Goal: Find specific page/section: Find specific page/section

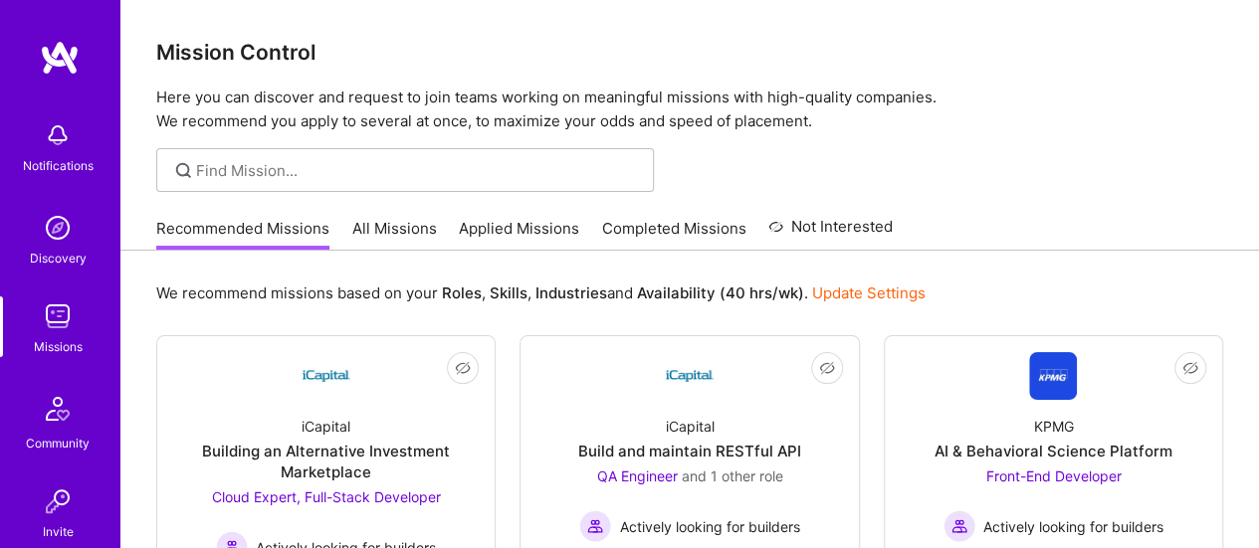
click at [651, 224] on link "Completed Missions" at bounding box center [674, 234] width 144 height 33
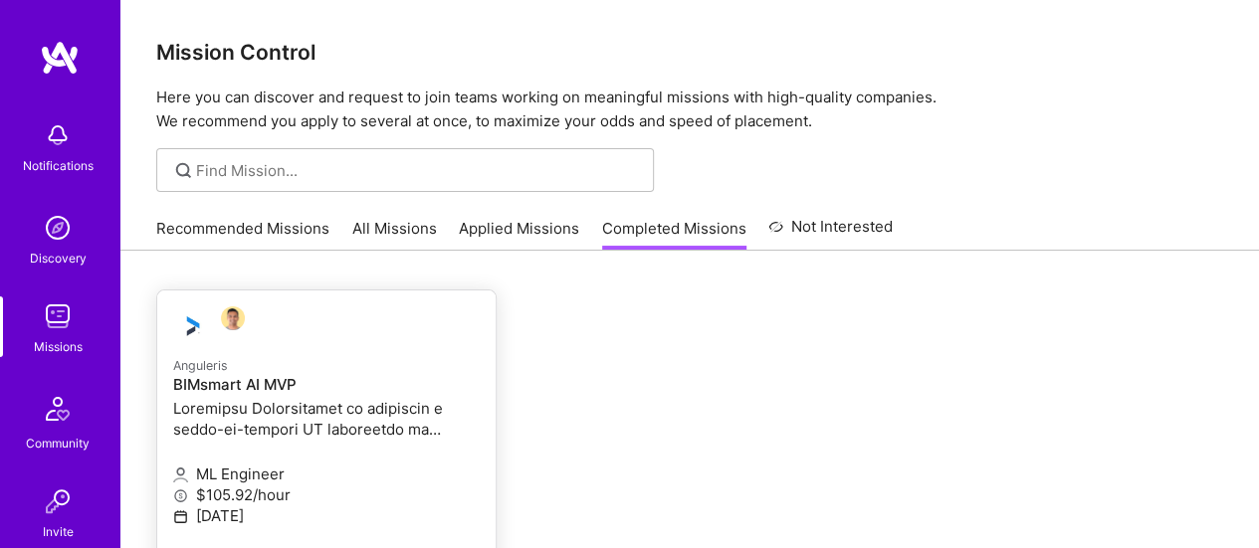
click at [199, 383] on h4 "BIMsmart AI MVP" at bounding box center [326, 385] width 307 height 18
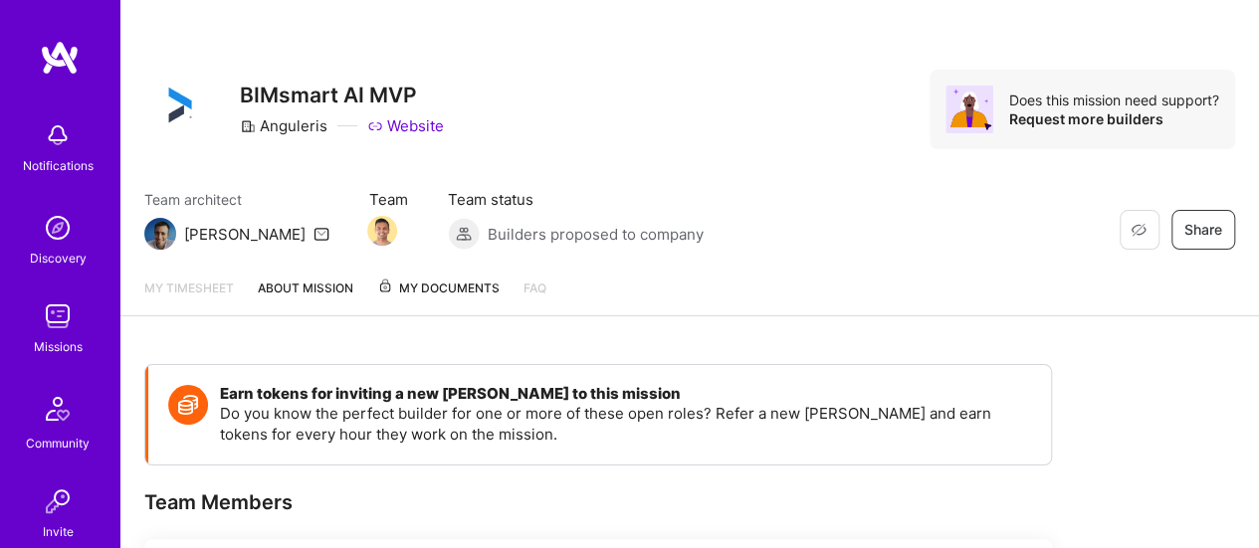
click at [443, 278] on span "My Documents" at bounding box center [438, 289] width 122 height 22
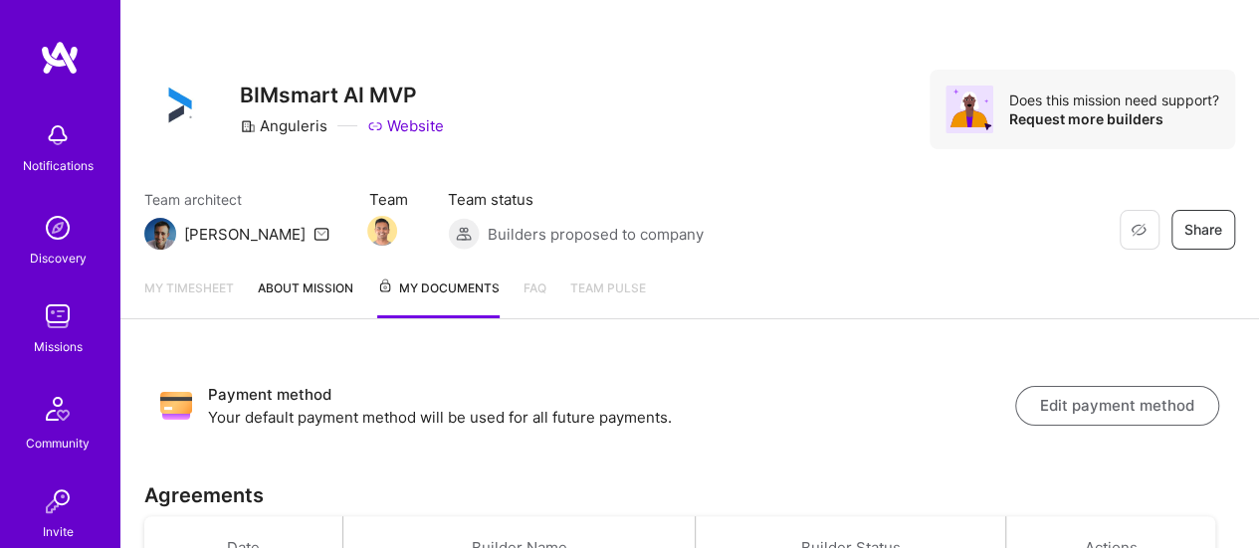
click at [316, 285] on link "About Mission" at bounding box center [306, 298] width 96 height 41
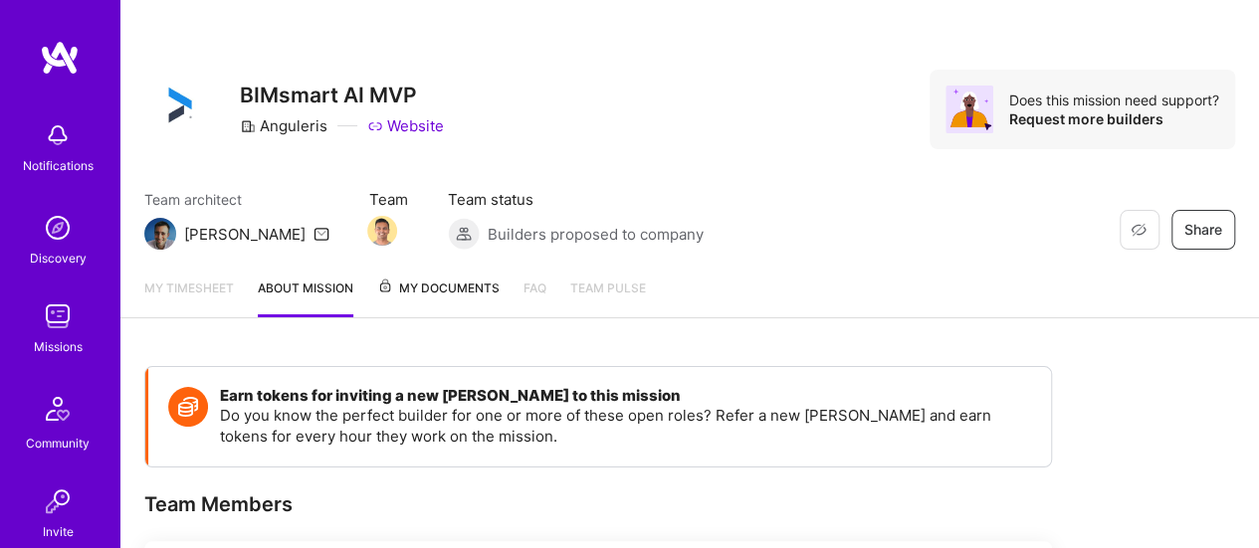
click at [53, 327] on img at bounding box center [58, 317] width 40 height 40
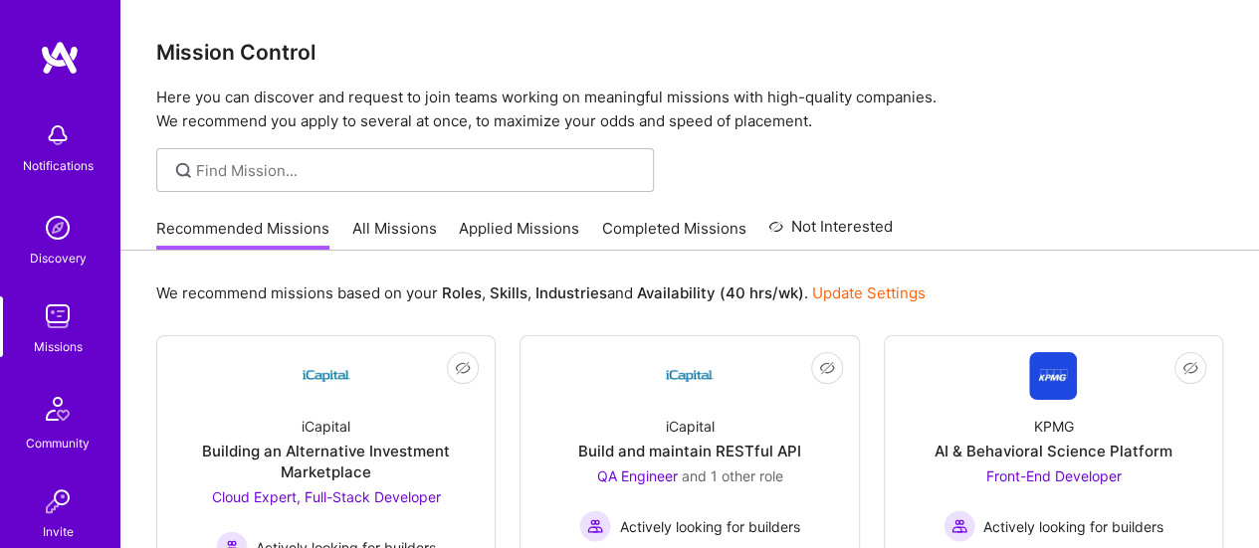
click at [497, 229] on link "Applied Missions" at bounding box center [519, 234] width 120 height 33
